Goal: Find specific page/section: Find specific page/section

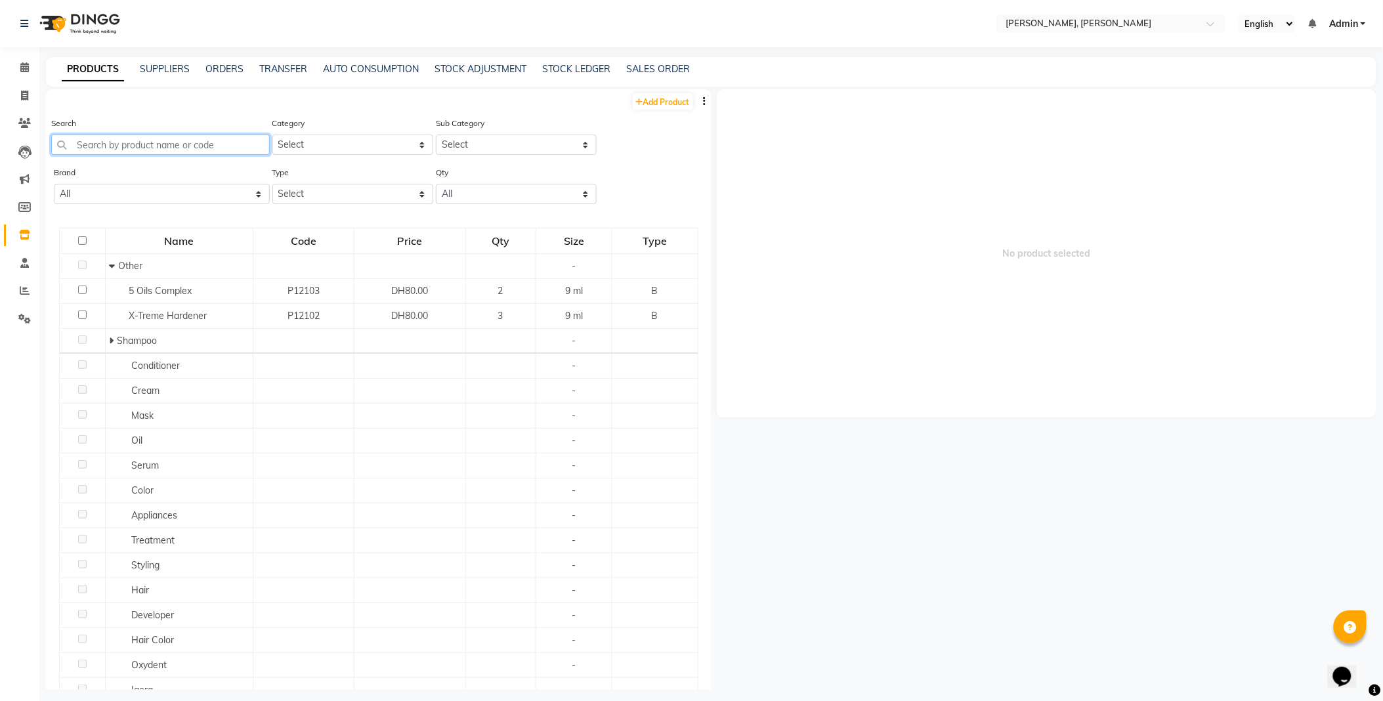
click at [165, 142] on input "text" at bounding box center [160, 145] width 219 height 20
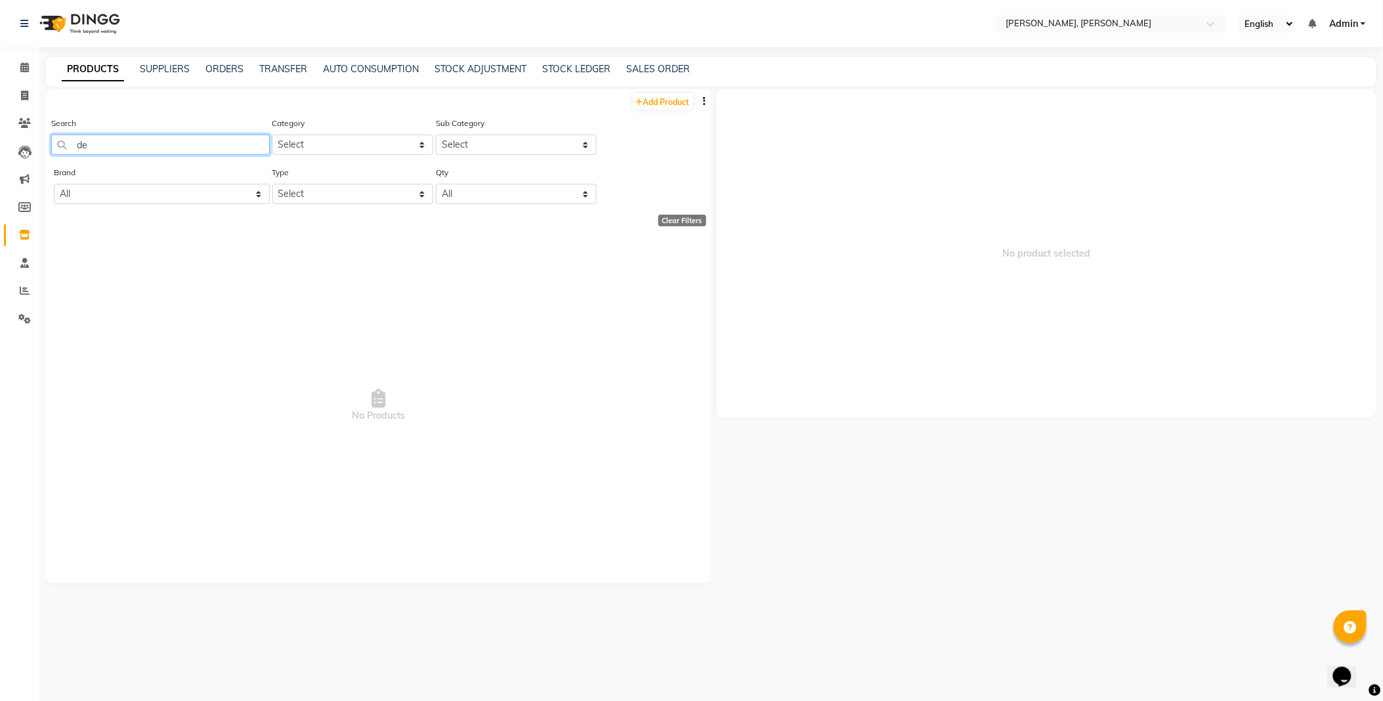
type input "d"
click at [215, 194] on select "All Alfaparf Milano Alterna [PERSON_NAME] Balmain Bulbs And Roots Corioliss Cos…" at bounding box center [162, 194] width 216 height 20
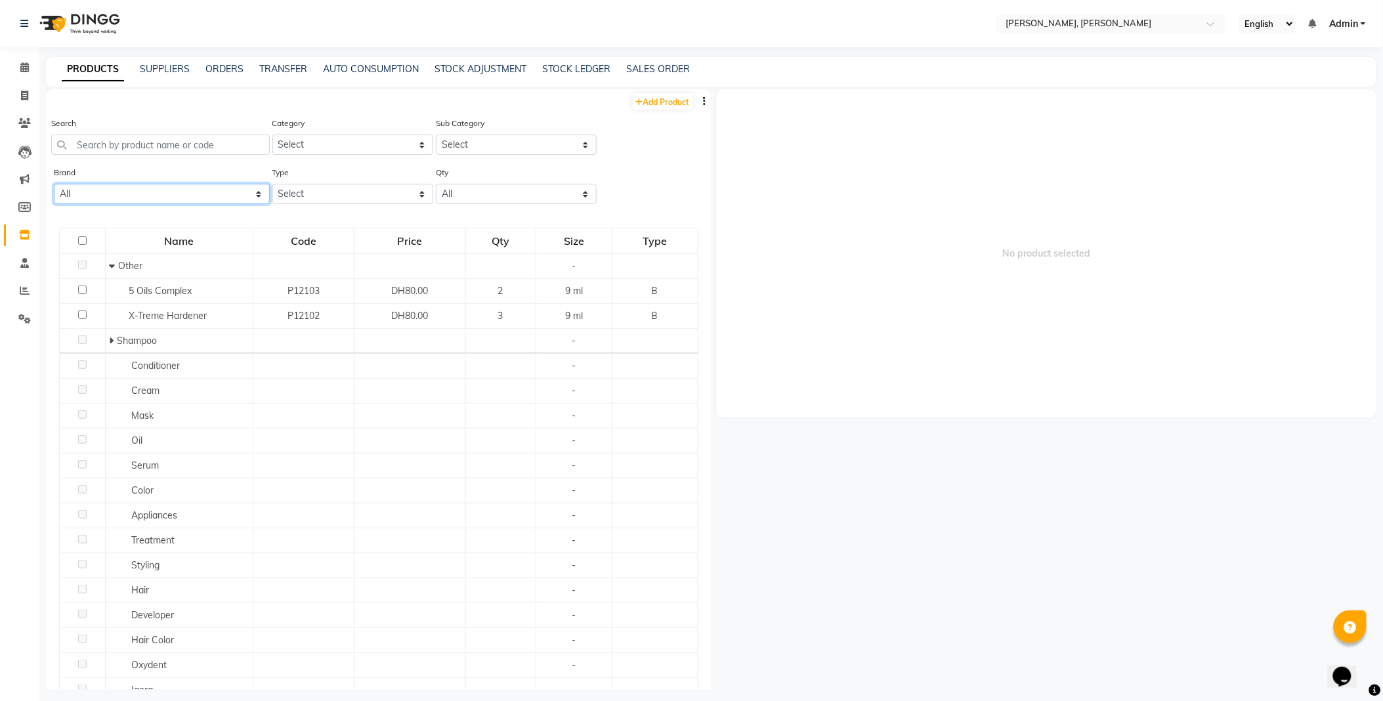
select select "schwarzkopf"
click at [54, 184] on select "All Alfaparf Milano Alterna [PERSON_NAME] Balmain Bulbs And Roots Corioliss Cos…" at bounding box center [162, 194] width 216 height 20
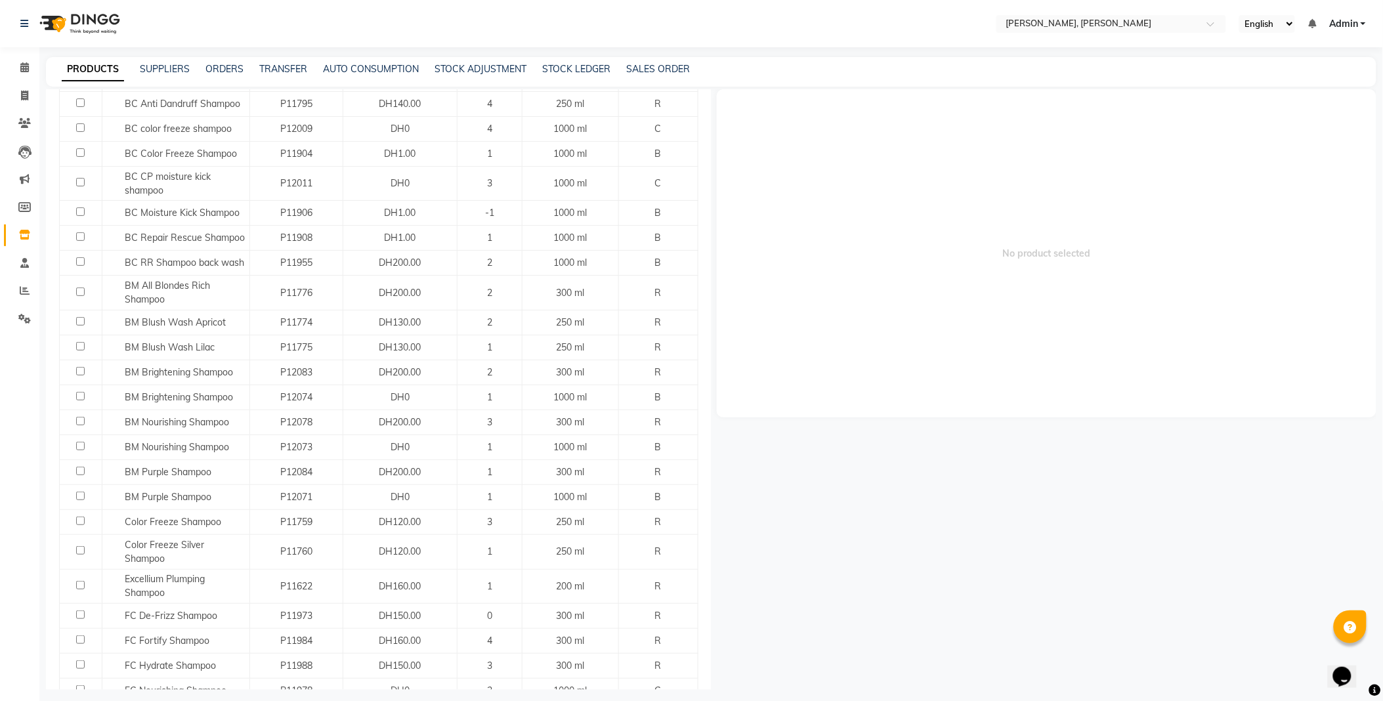
scroll to position [13, 0]
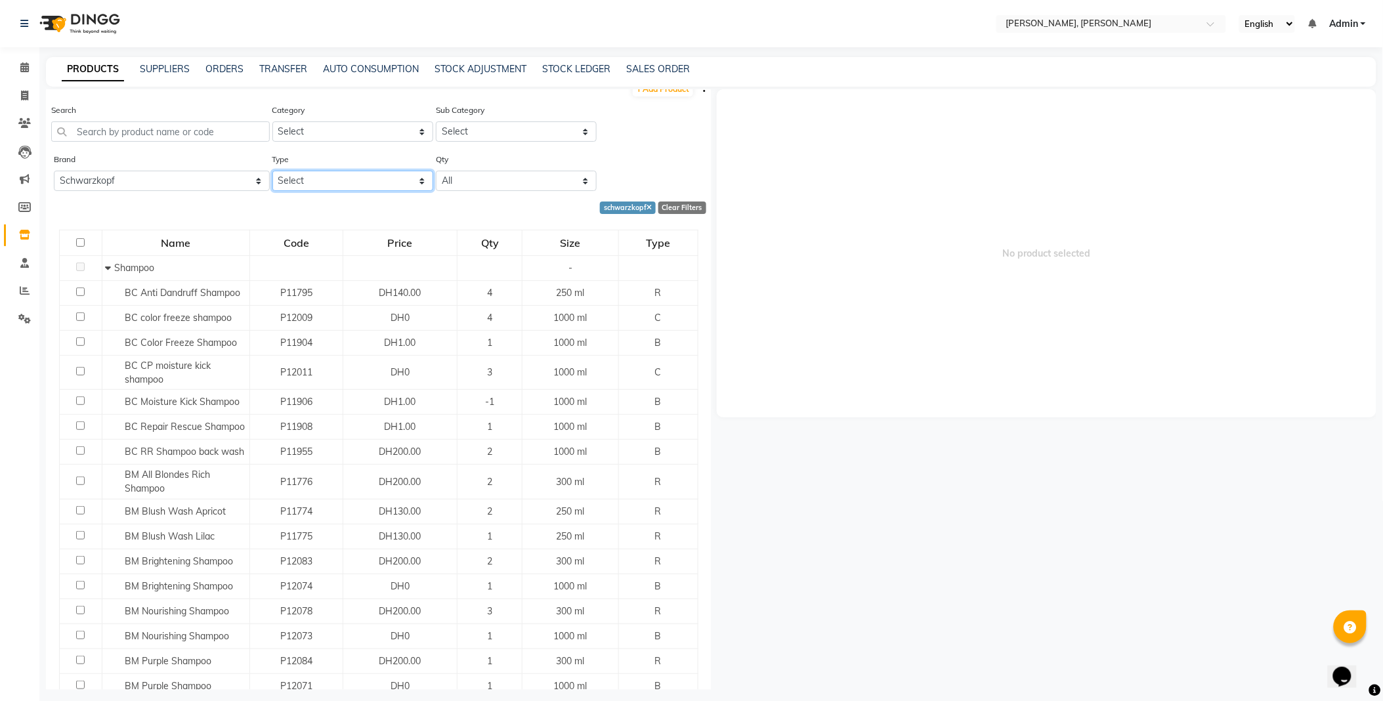
click at [313, 179] on select "Select Both Retail Consumable" at bounding box center [352, 181] width 161 height 20
select select "R"
click at [272, 171] on select "Select Both Retail Consumable" at bounding box center [352, 181] width 161 height 20
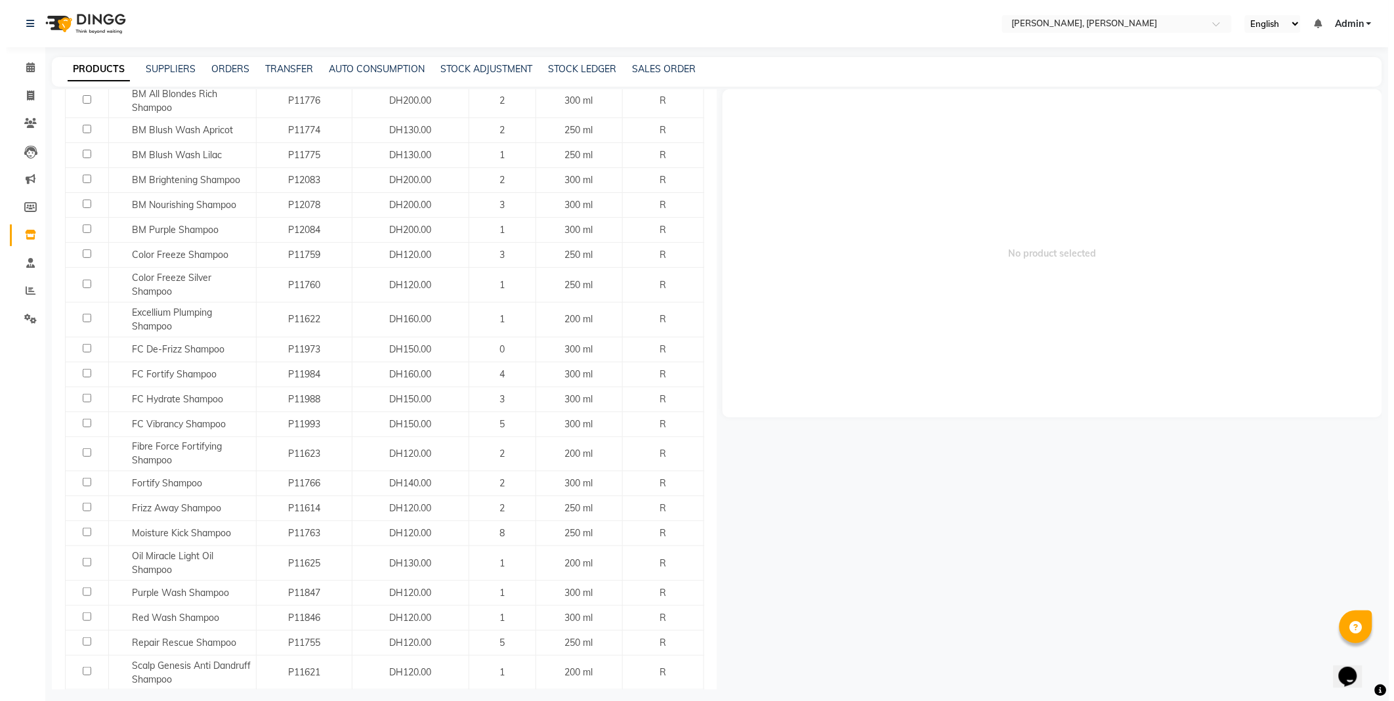
scroll to position [236, 0]
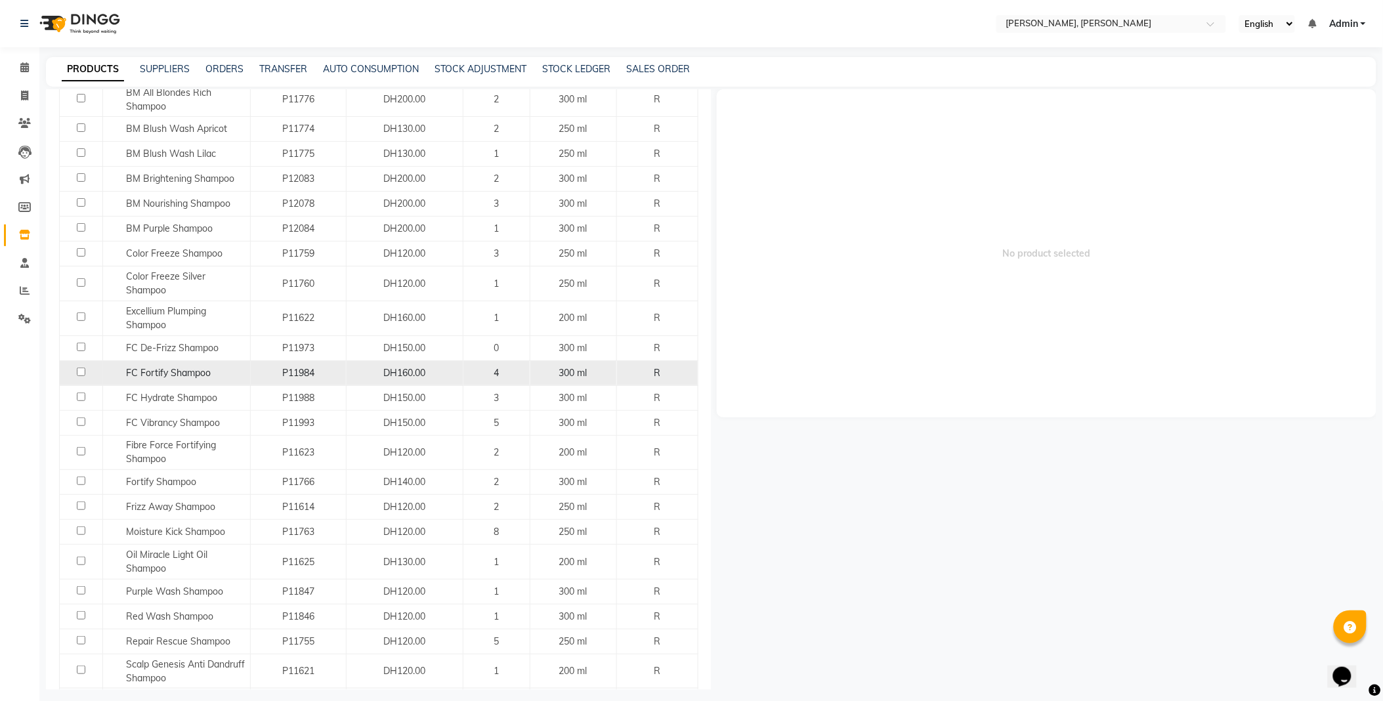
click at [184, 374] on span "FC Fortify Shampoo" at bounding box center [168, 373] width 85 height 12
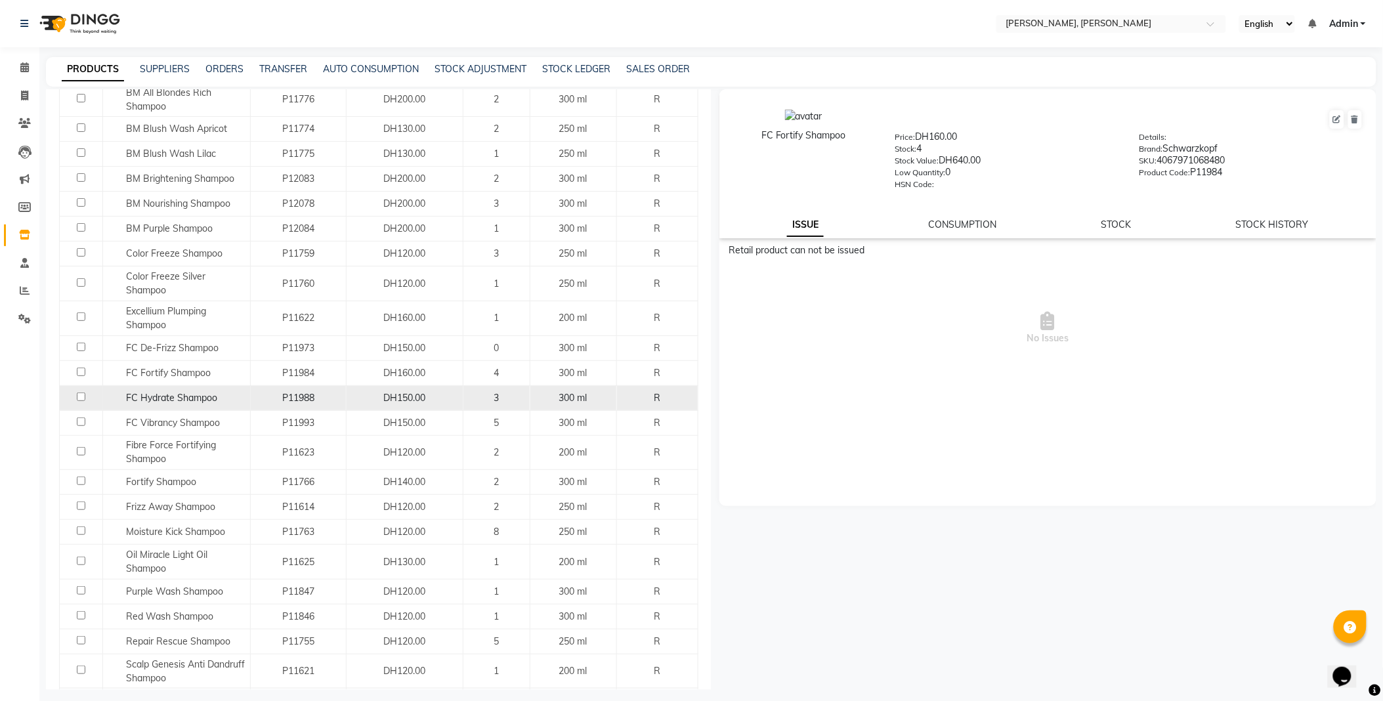
click at [188, 395] on span "FC Hydrate Shampoo" at bounding box center [171, 398] width 91 height 12
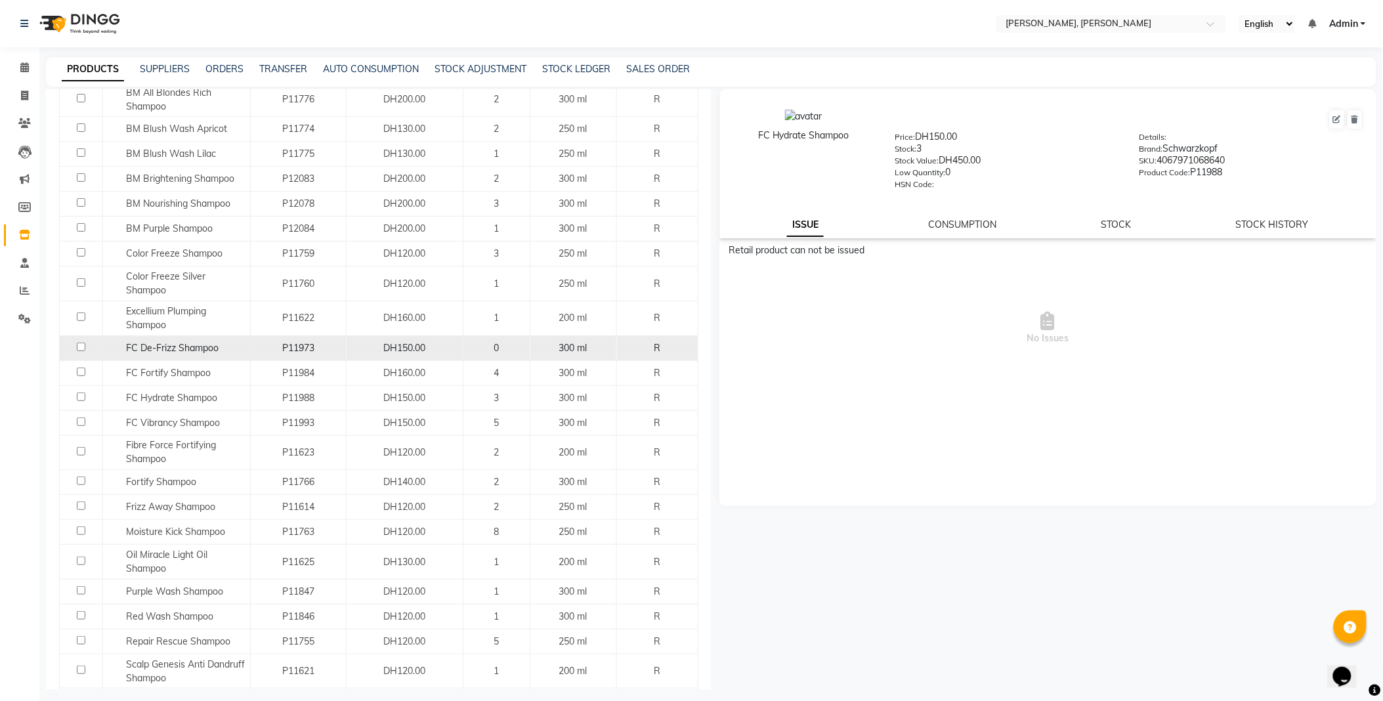
click at [196, 351] on span "FC De-Frizz Shampoo" at bounding box center [172, 348] width 93 height 12
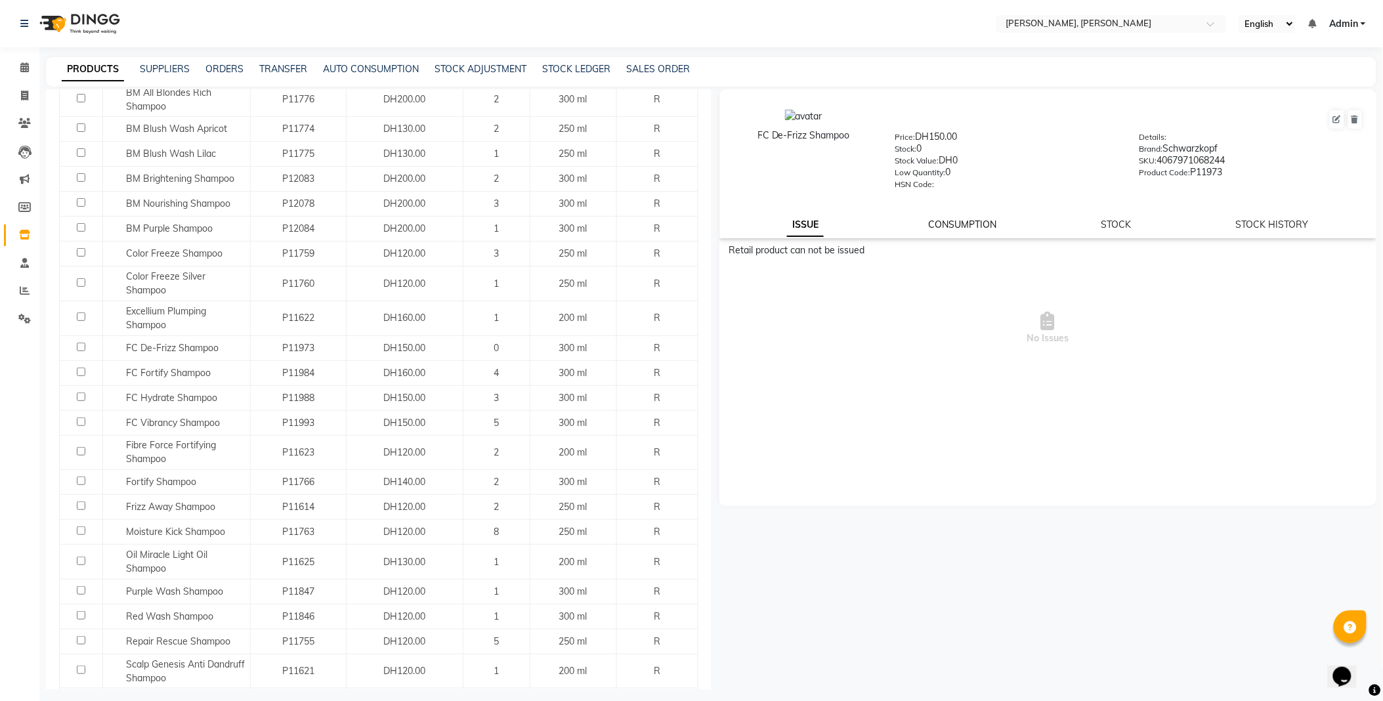
click at [969, 228] on link "CONSUMPTION" at bounding box center [962, 225] width 68 height 12
click at [1112, 220] on link "STOCK" at bounding box center [1117, 225] width 30 height 12
click at [1279, 221] on link "STOCK HISTORY" at bounding box center [1272, 225] width 73 height 12
select select "all"
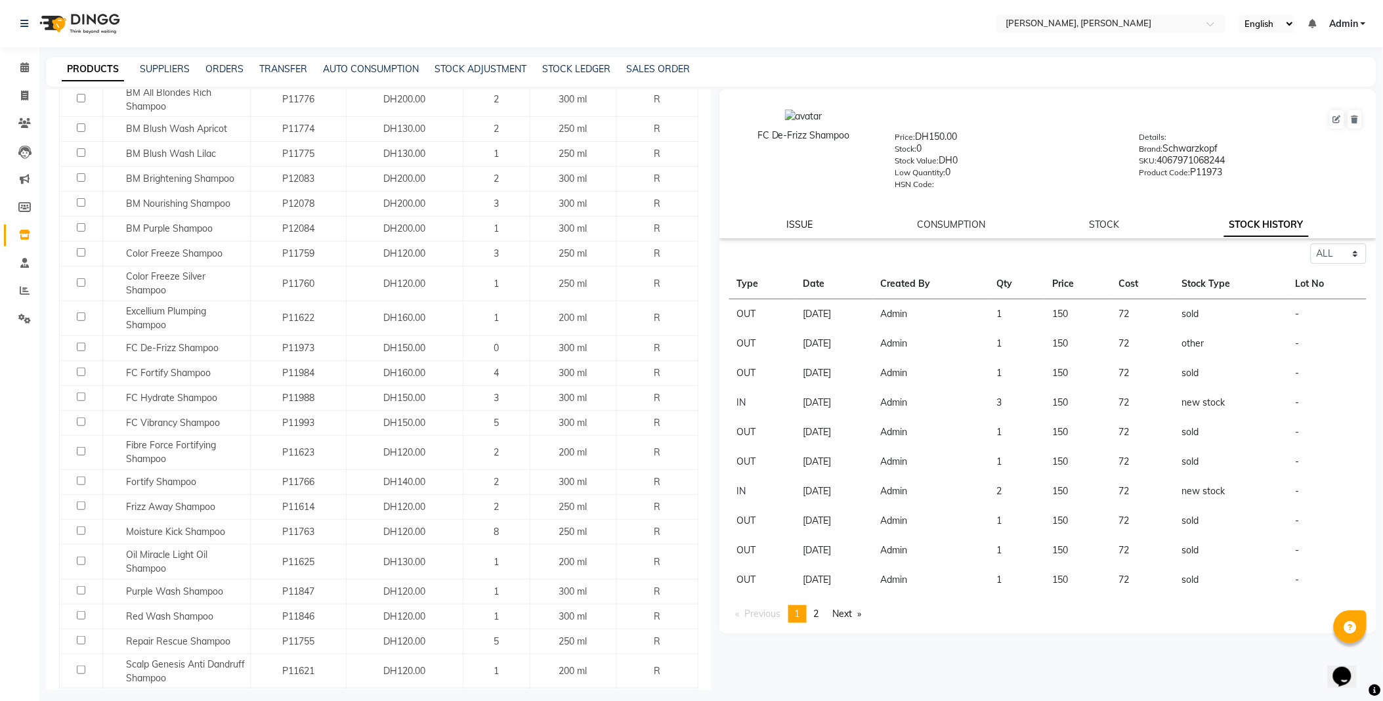
click at [790, 225] on link "ISSUE" at bounding box center [800, 225] width 26 height 12
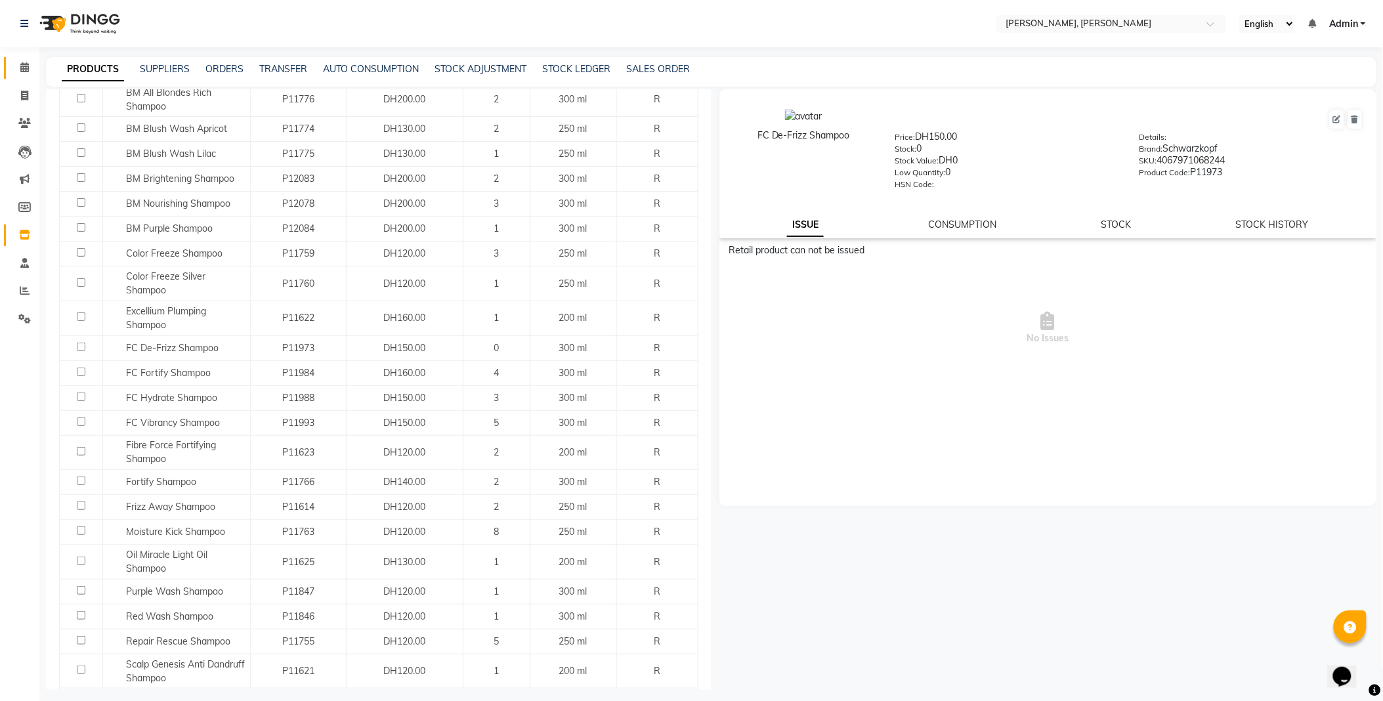
click at [24, 64] on icon at bounding box center [24, 67] width 9 height 10
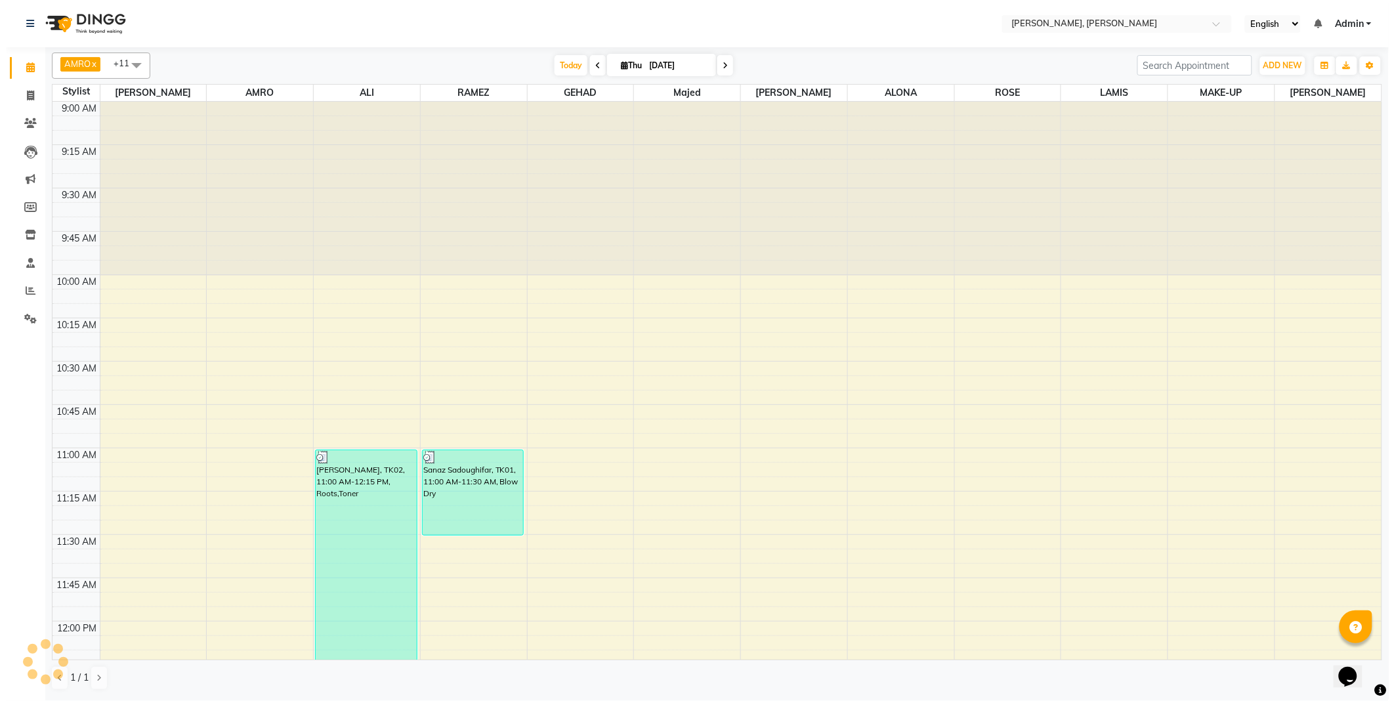
scroll to position [0, 0]
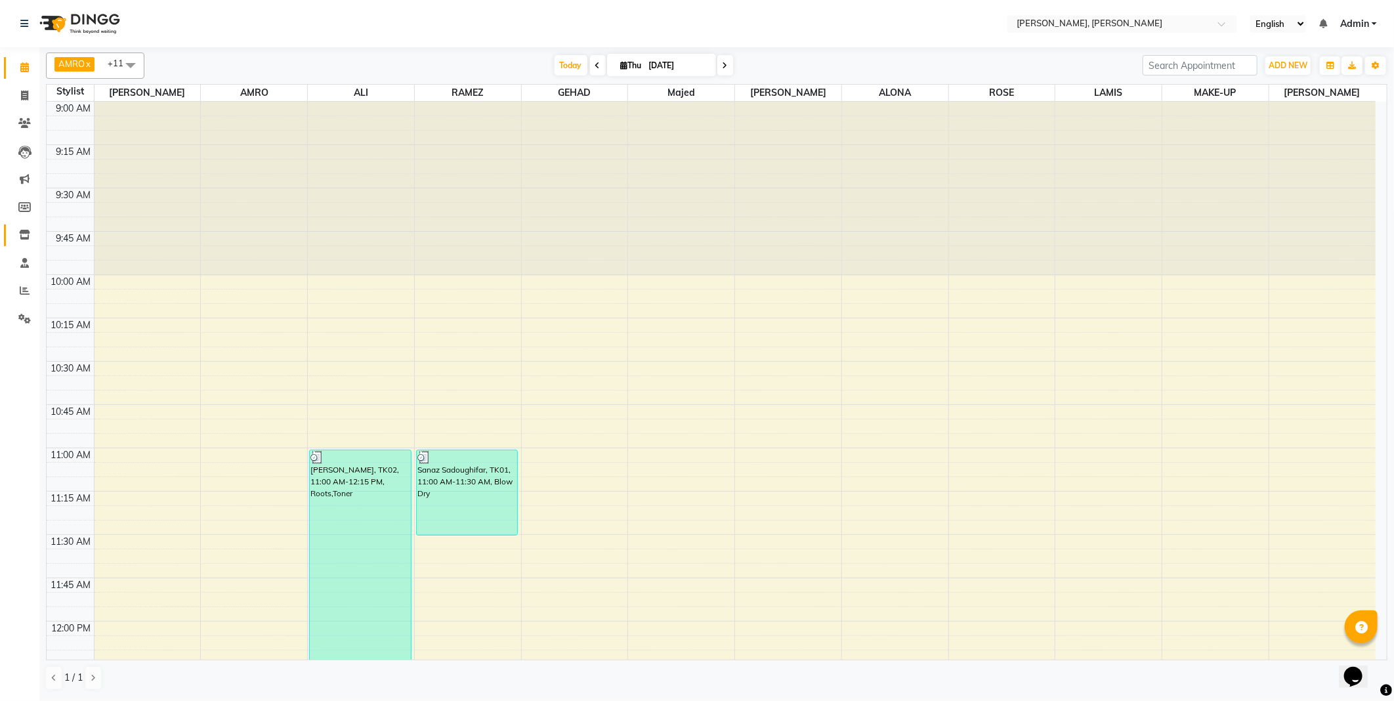
click at [24, 234] on icon at bounding box center [24, 235] width 11 height 10
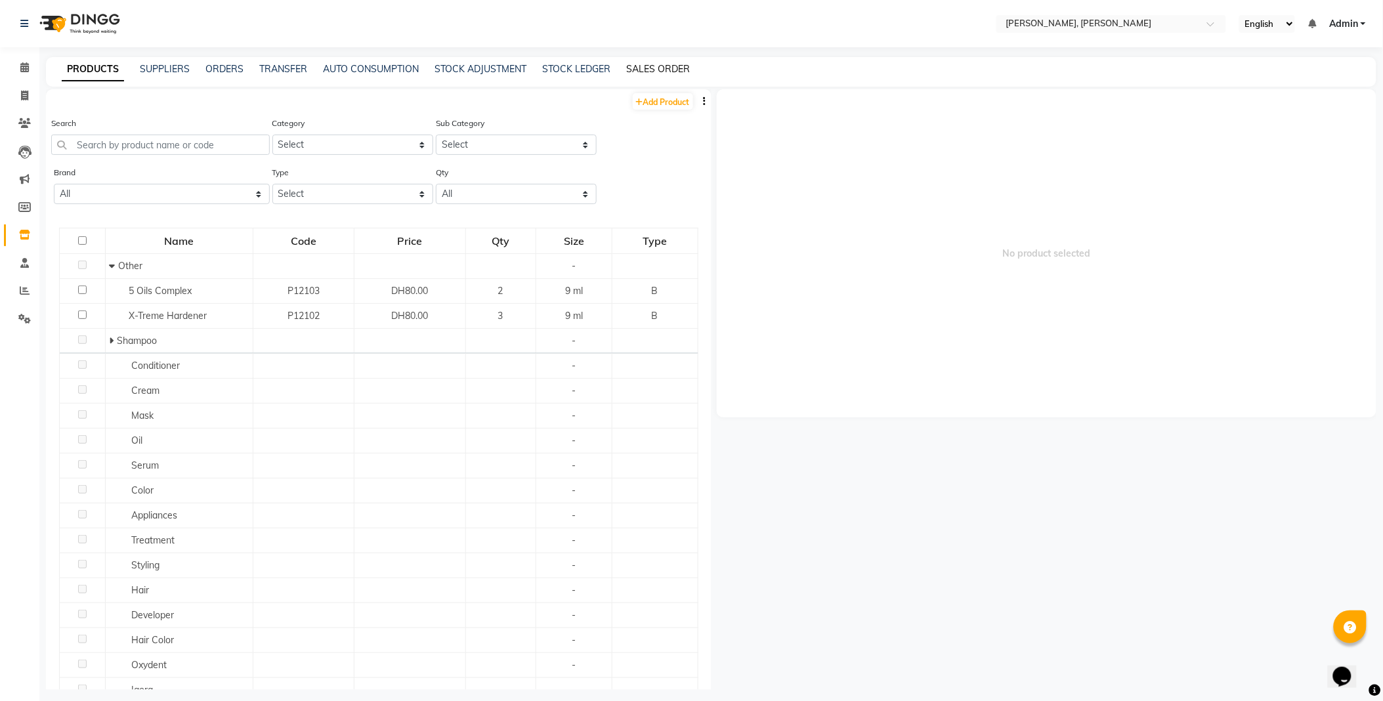
click at [668, 64] on link "SALES ORDER" at bounding box center [658, 69] width 64 height 12
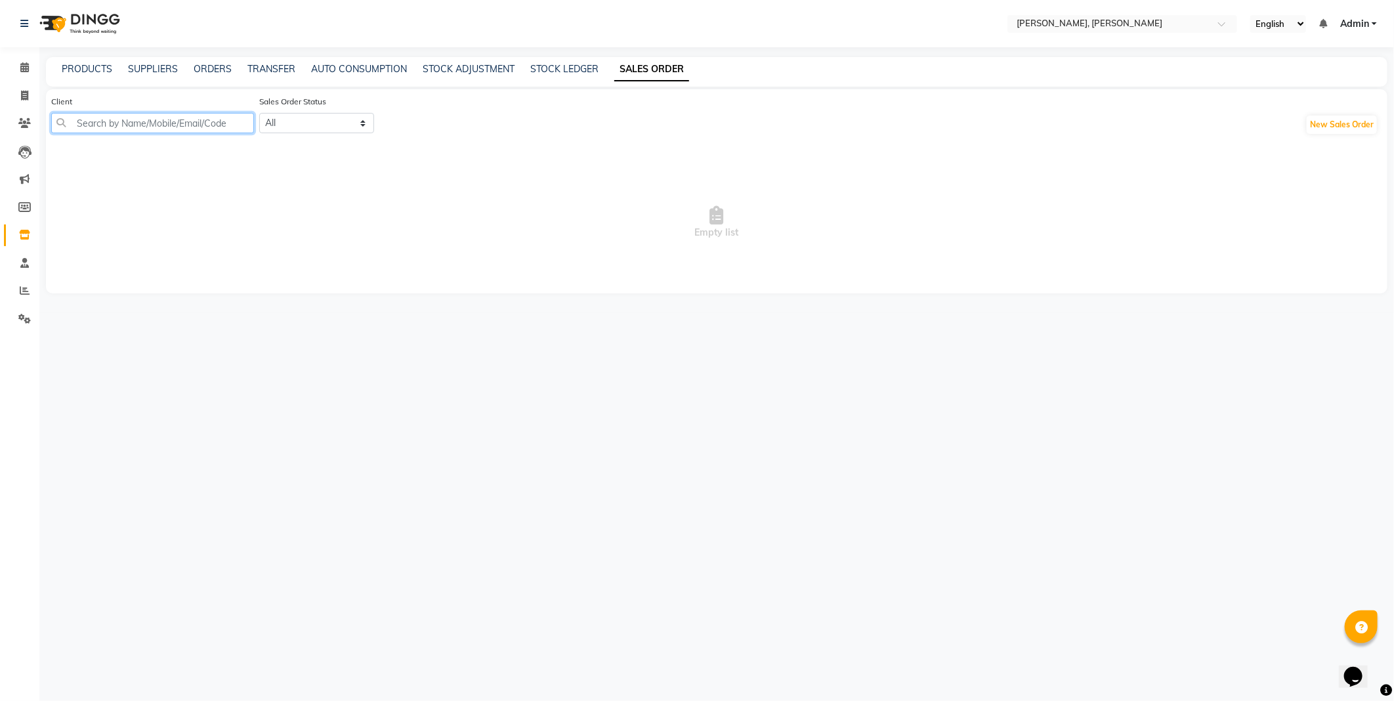
click at [198, 122] on input "text" at bounding box center [152, 123] width 203 height 20
click at [20, 66] on icon at bounding box center [24, 67] width 9 height 10
